Goal: Find specific fact: Find specific fact

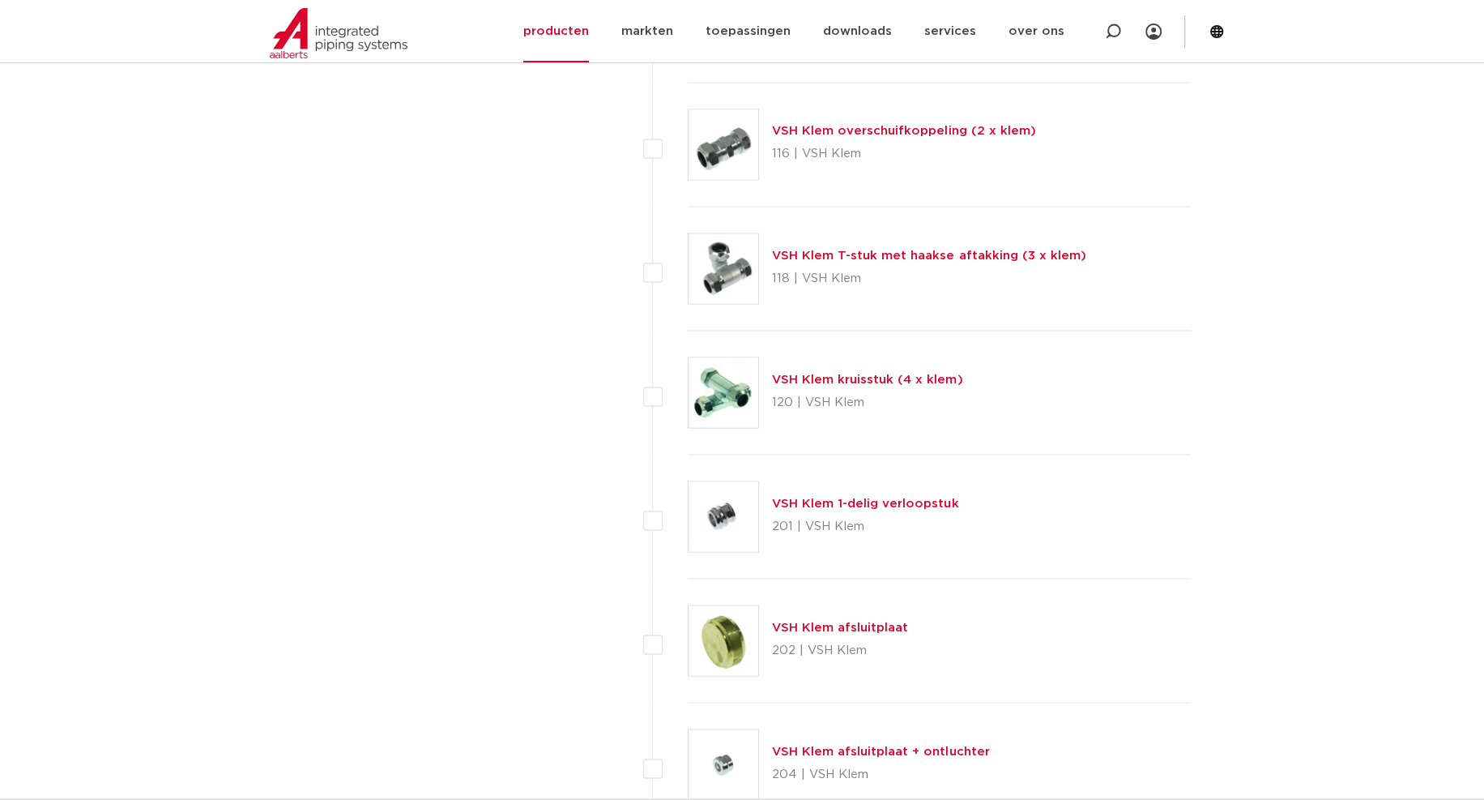
scroll to position [2422, 0]
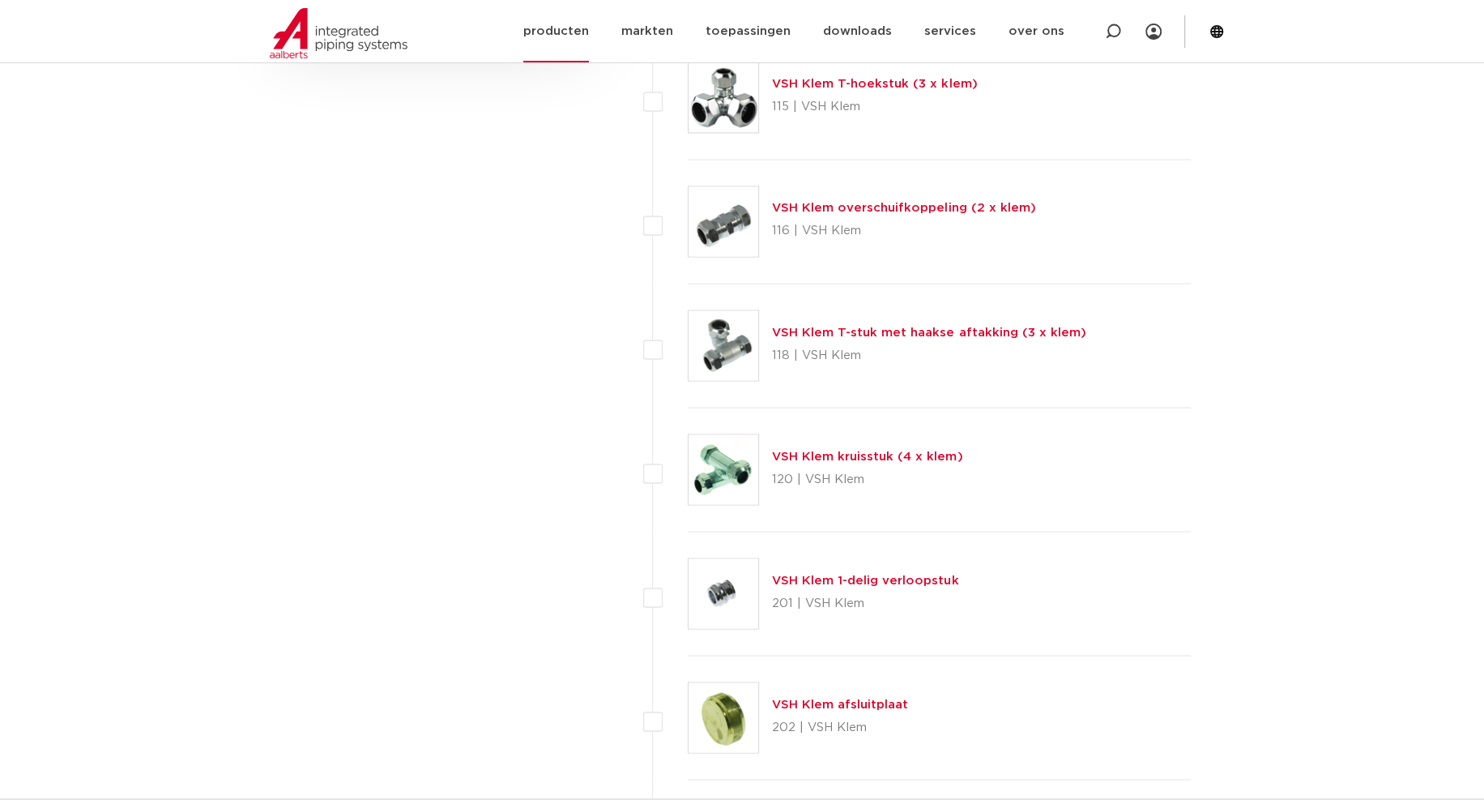
click at [1092, 19] on div at bounding box center [1113, 31] width 65 height 62
click at [698, 38] on input "3820234" at bounding box center [871, 30] width 510 height 32
type input "382156"
click button "Zoeken" at bounding box center [0, 0] width 0 height 0
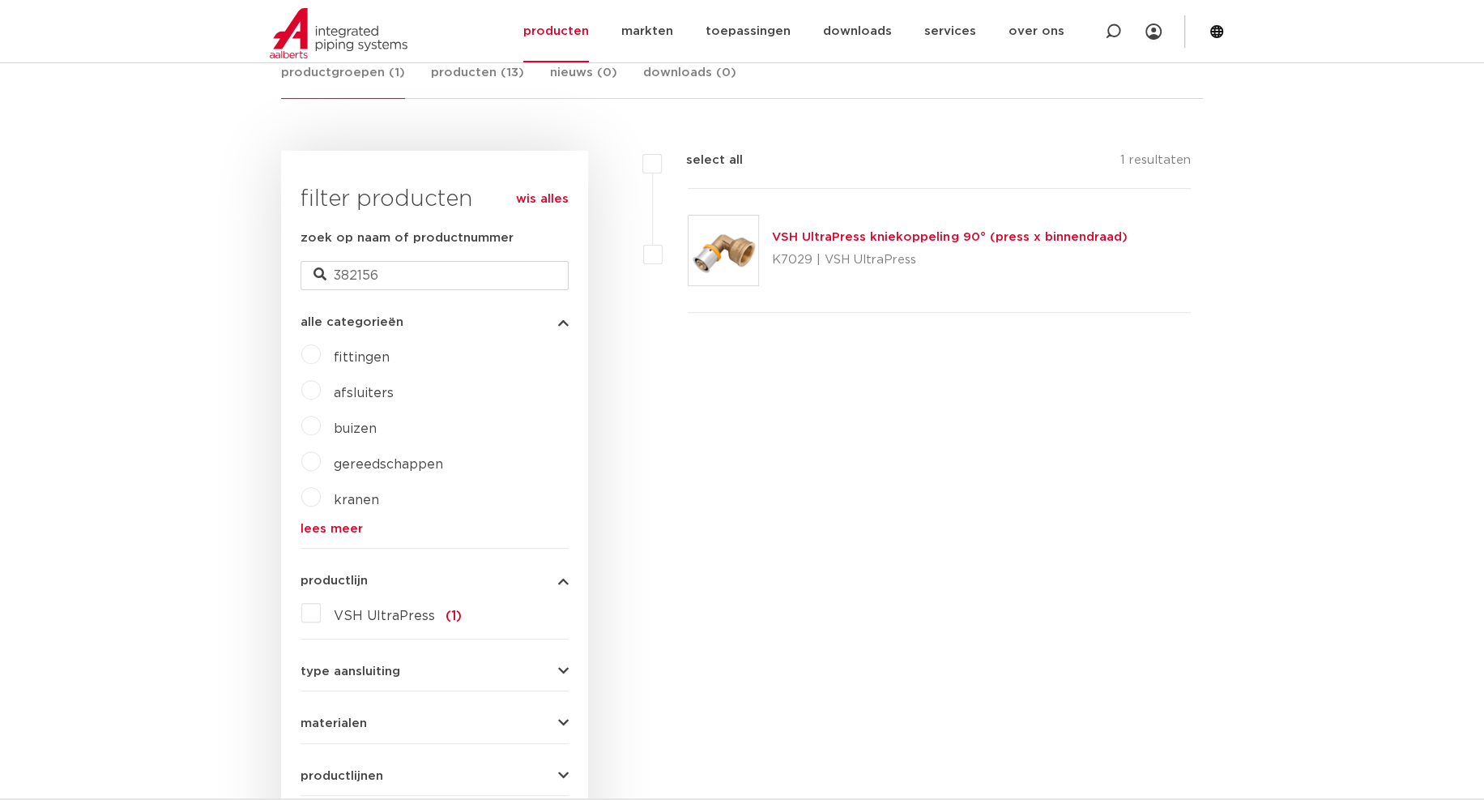
scroll to position [326, 0]
click at [851, 235] on link "VSH UltraPress kniekoppeling 90° (press x binnendraad)" at bounding box center [949, 238] width 355 height 12
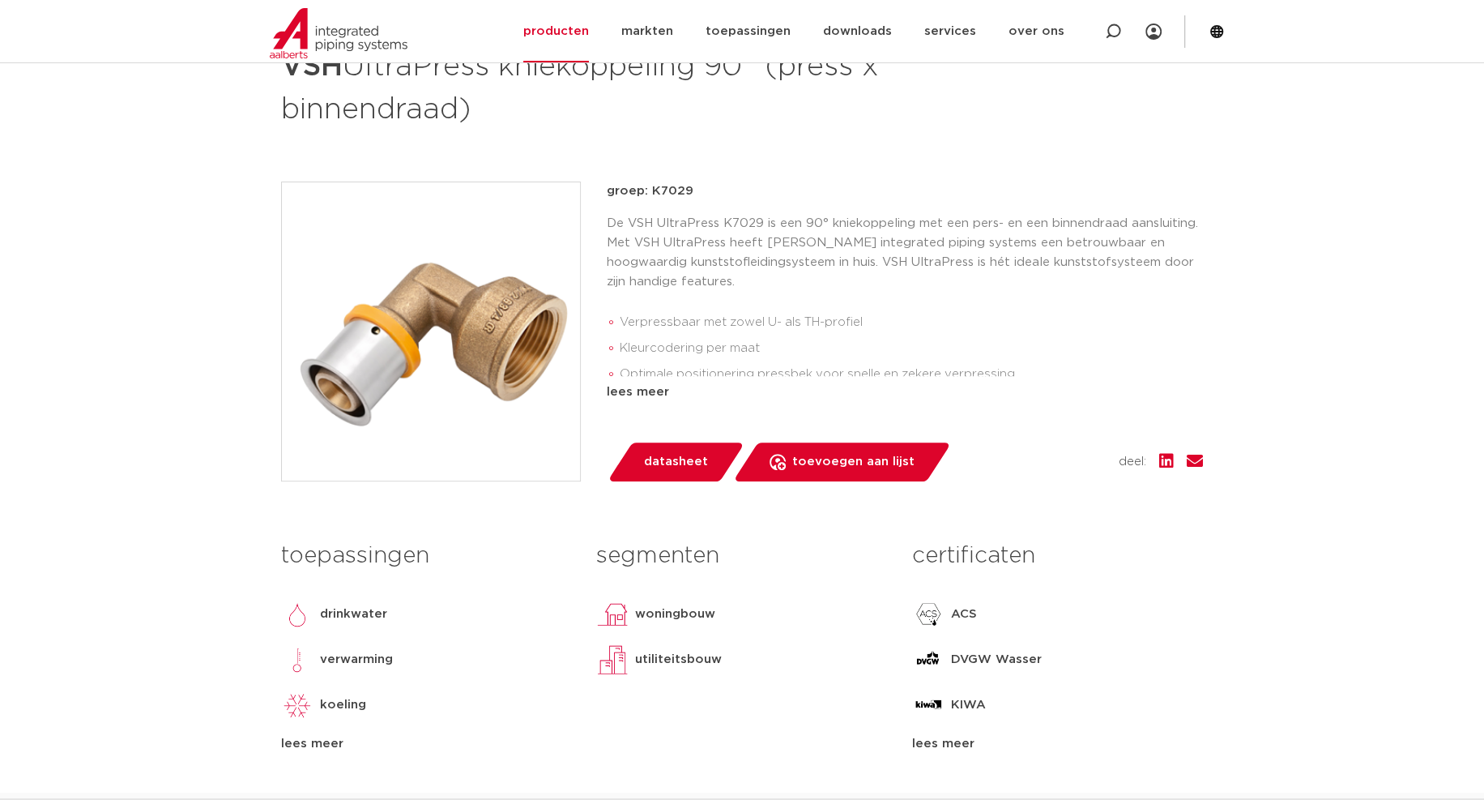
scroll to position [405, 0]
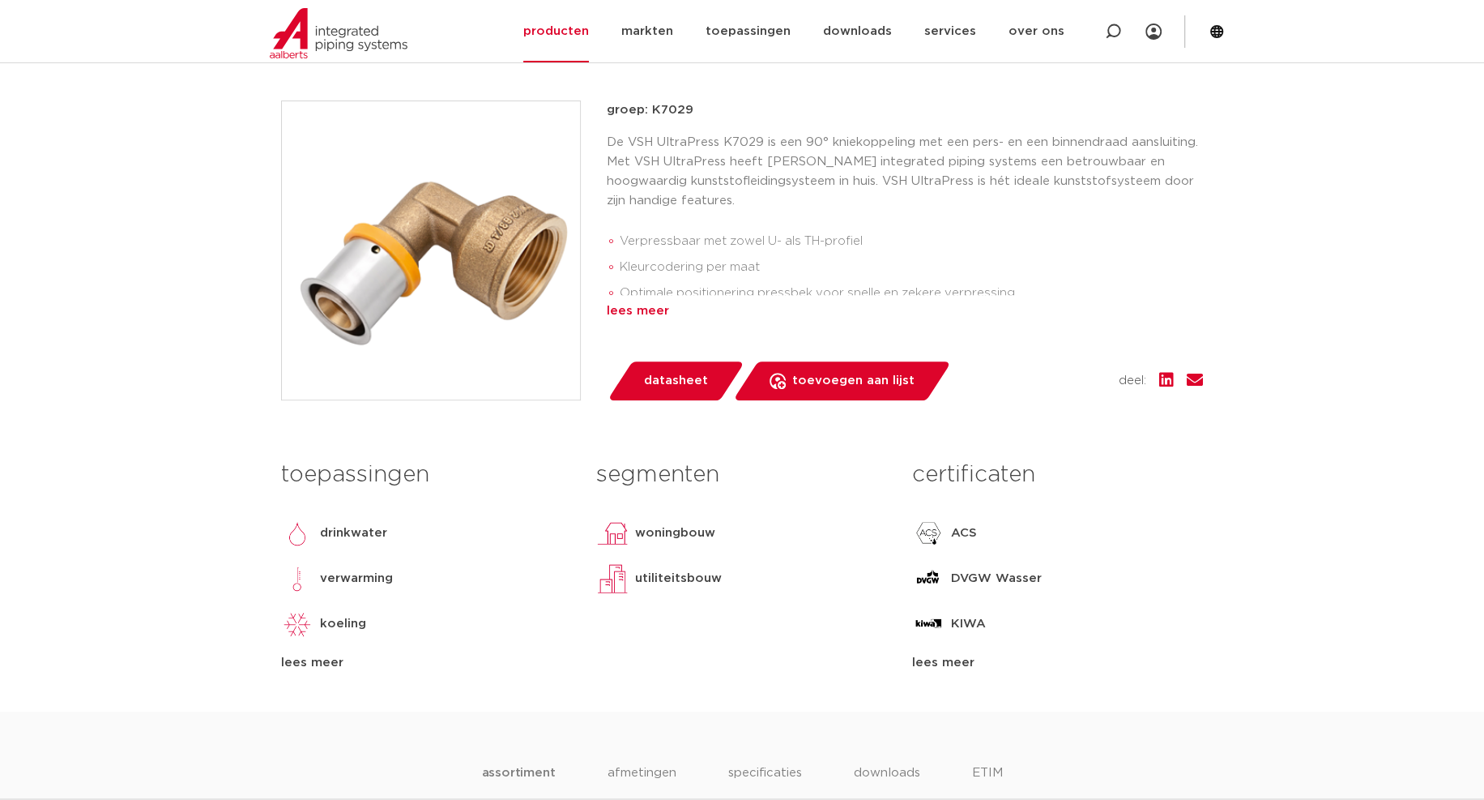
click at [645, 306] on div "lees meer" at bounding box center [905, 310] width 596 height 19
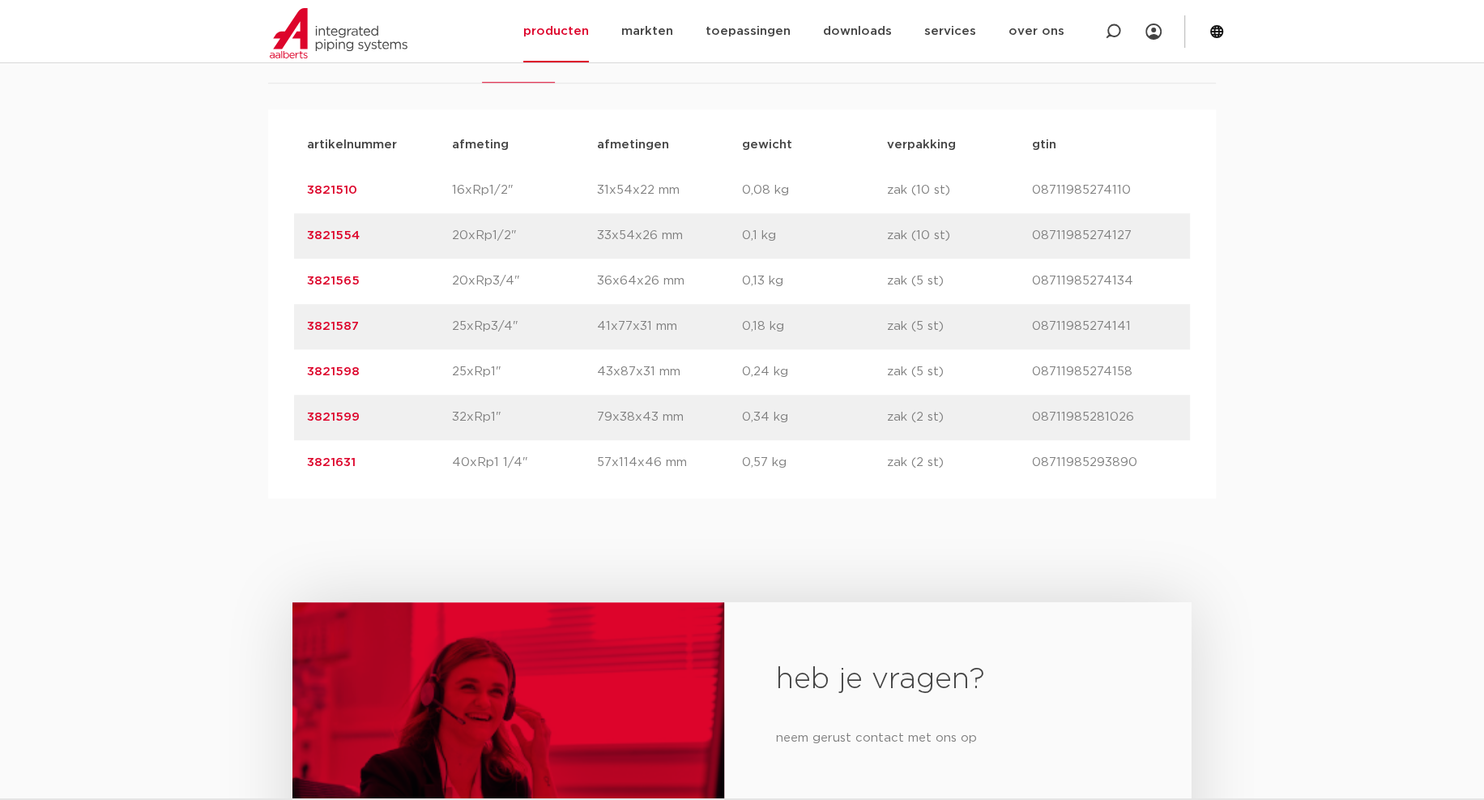
scroll to position [1215, 0]
